Goal: Transaction & Acquisition: Purchase product/service

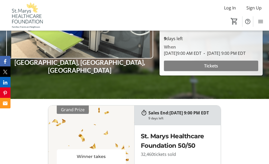
scroll to position [94, 0]
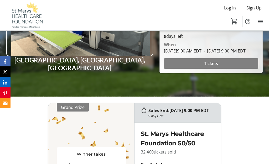
click at [226, 70] on span at bounding box center [211, 63] width 94 height 13
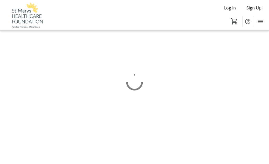
scroll to position [24, 0]
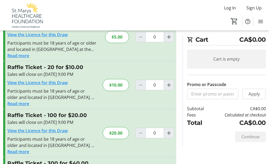
scroll to position [35, 0]
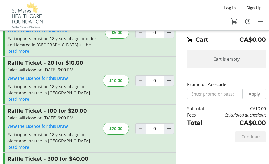
click at [171, 129] on mat-icon "Increment by one" at bounding box center [169, 129] width 6 height 6
type input "1"
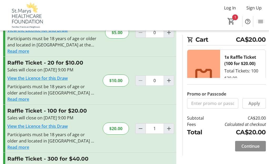
click at [258, 150] on span "Continue" at bounding box center [251, 146] width 18 height 6
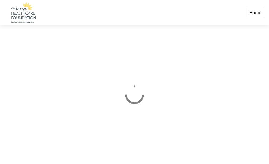
scroll to position [24, 0]
select select "CA"
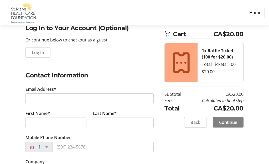
scroll to position [48, 0]
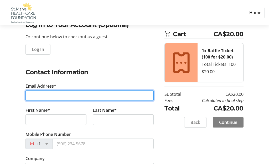
click at [95, 97] on input "Email Address*" at bounding box center [90, 95] width 128 height 11
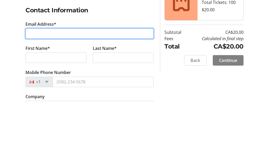
type input "[PERSON_NAME][EMAIL_ADDRESS][DOMAIN_NAME]"
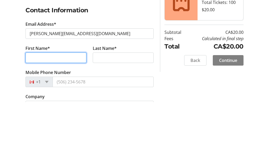
type input "[PERSON_NAME]"
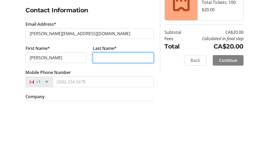
type input "[PERSON_NAME]"
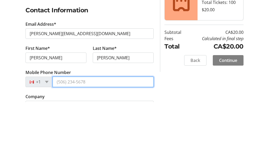
type input "[PHONE_NUMBER]"
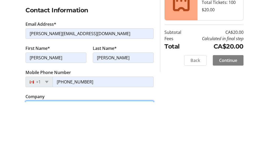
type input "Brick House Paddles"
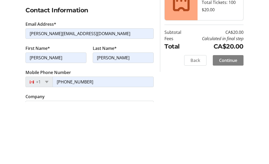
type input "[STREET_ADDRESS][PERSON_NAME]"
type input "BX 2295"
type input "St Marys"
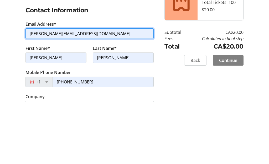
scroll to position [110, 0]
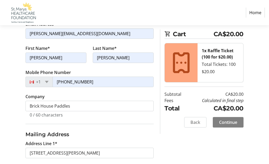
select select "ON"
type input "N4X 1A2"
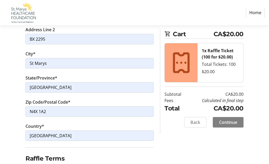
scroll to position [277, 0]
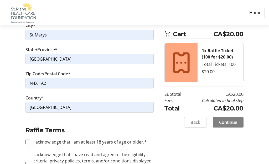
click at [30, 137] on div at bounding box center [28, 142] width 13 height 13
checkbox input "true"
click at [32, 162] on div at bounding box center [28, 164] width 13 height 13
checkbox input "true"
click at [235, 124] on span "Continue" at bounding box center [228, 122] width 18 height 6
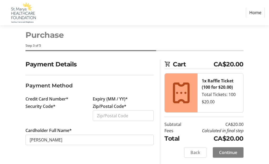
scroll to position [24, 0]
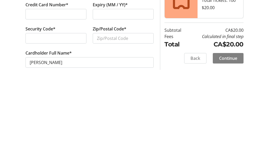
click at [68, 117] on div at bounding box center [56, 122] width 61 height 11
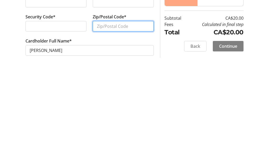
click at [123, 117] on input "Zip/Postal Code*" at bounding box center [123, 122] width 61 height 11
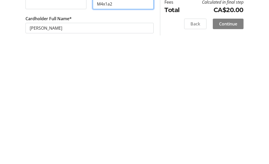
type input "M4x1a2"
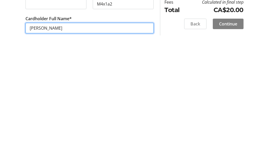
click at [41, 141] on input "[PERSON_NAME]" at bounding box center [90, 146] width 128 height 11
click at [40, 141] on input "[PERSON_NAME]" at bounding box center [90, 146] width 128 height 11
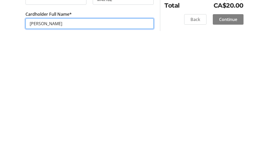
type input "[PERSON_NAME]"
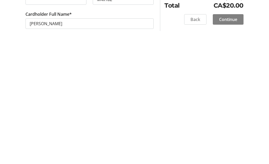
click at [237, 139] on span "Continue" at bounding box center [228, 142] width 18 height 6
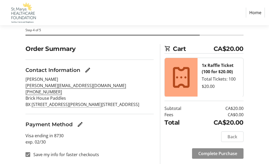
click at [238, 150] on span at bounding box center [218, 154] width 52 height 13
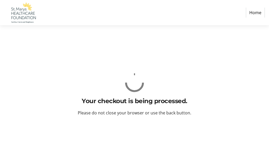
click at [258, 163] on div "Your checkout is being processed. Please do not close your browser or use the b…" at bounding box center [134, 94] width 269 height 139
